Goal: Information Seeking & Learning: Learn about a topic

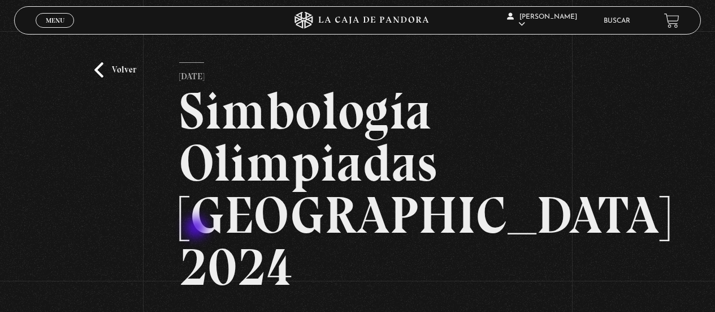
scroll to position [170, 0]
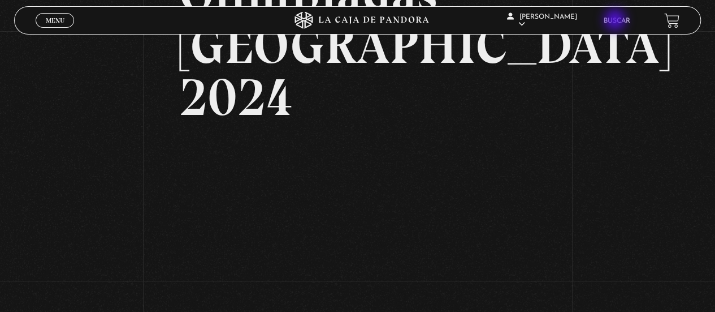
click at [616, 21] on link "Buscar" at bounding box center [617, 21] width 27 height 7
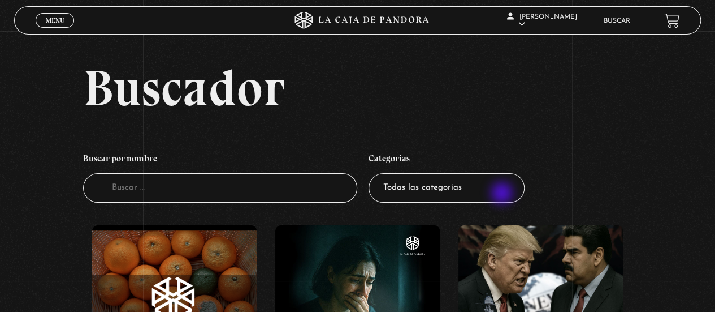
click at [503, 194] on select "Todas las categorías 11:11 Humanitario (1) Amo los Lunes (4) Análisis de series…" at bounding box center [447, 188] width 156 height 30
select select "nuevo-orden-mundial-nwo"
click at [373, 173] on select "Todas las categorías 11:11 Humanitario (1) Amo los Lunes (4) Análisis de series…" at bounding box center [447, 188] width 156 height 30
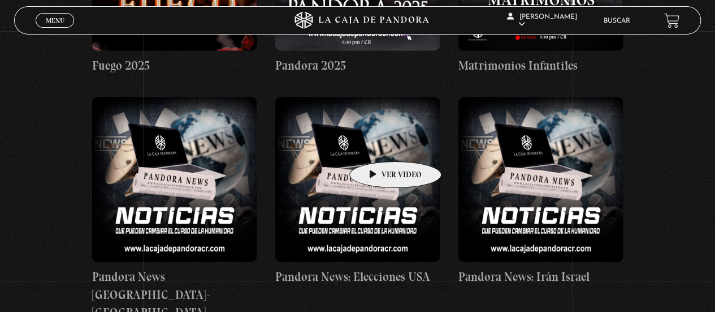
scroll to position [961, 0]
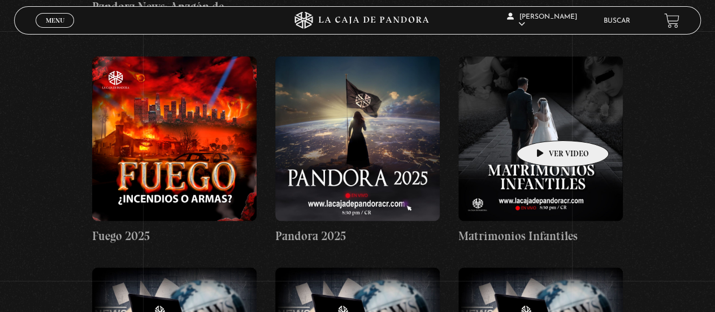
click at [546, 123] on figure at bounding box center [541, 138] width 165 height 165
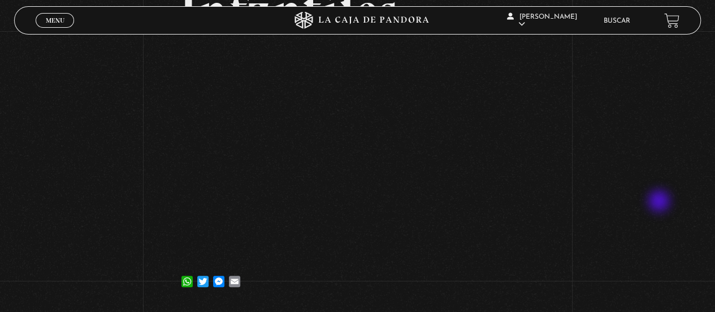
scroll to position [170, 0]
